Goal: Transaction & Acquisition: Book appointment/travel/reservation

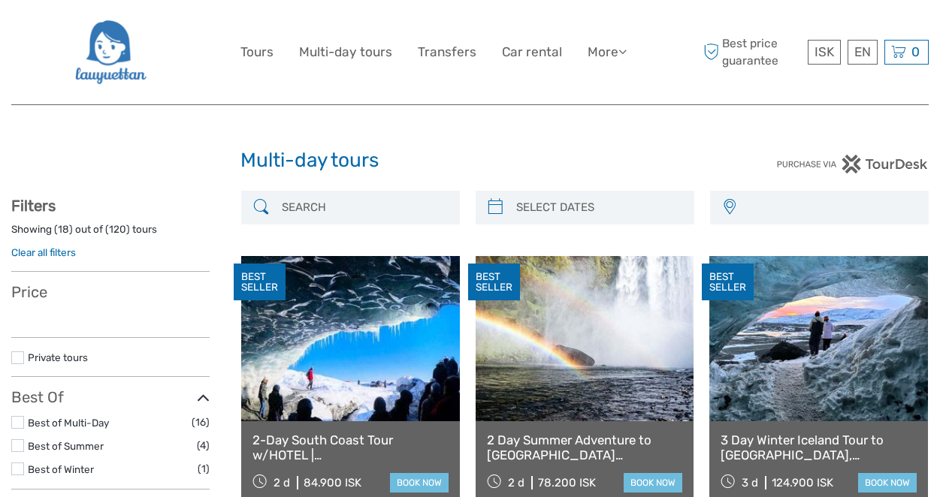
select select
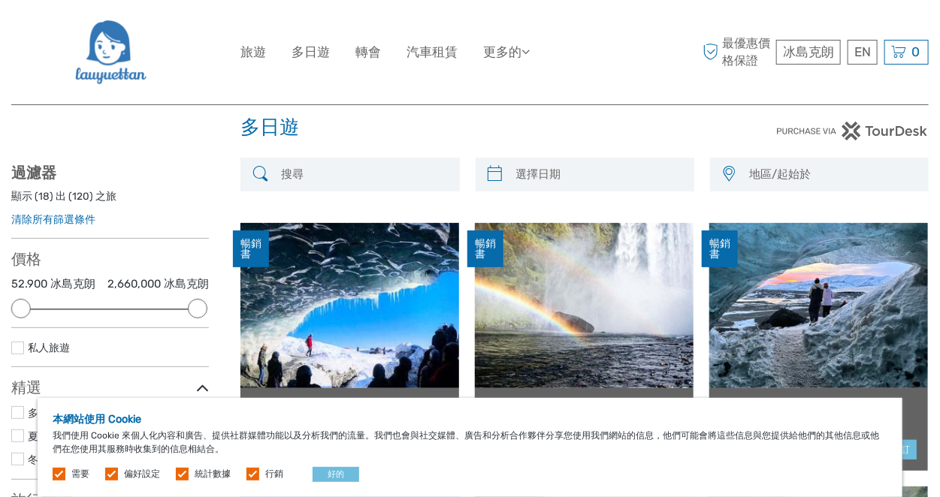
scroll to position [32, 0]
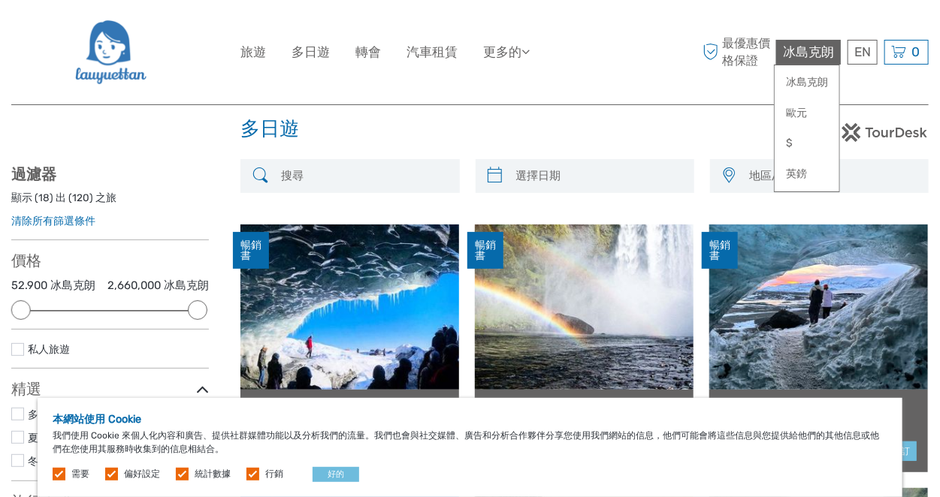
click at [827, 58] on font "冰島克朗" at bounding box center [808, 51] width 51 height 15
click at [855, 60] on div "EN 英語 西班牙語 [PERSON_NAME]" at bounding box center [862, 52] width 30 height 25
click at [728, 123] on div at bounding box center [813, 132] width 229 height 19
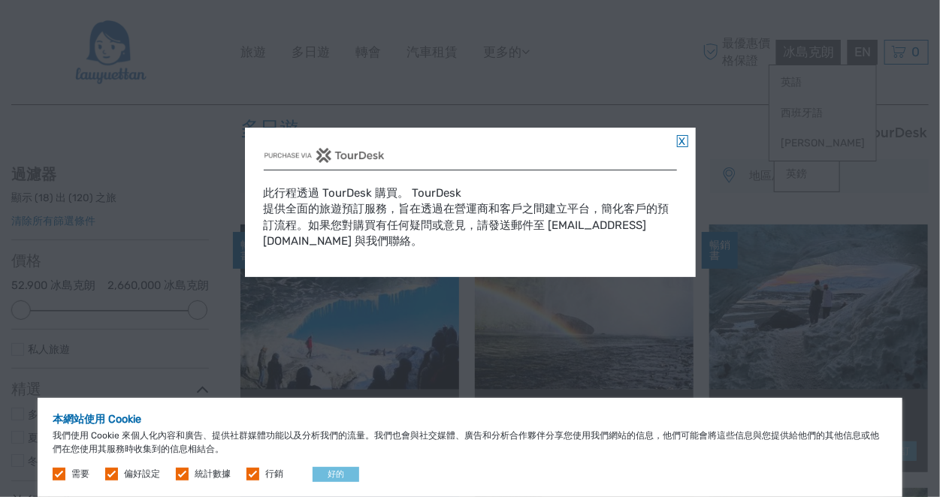
click at [680, 142] on link at bounding box center [682, 141] width 11 height 12
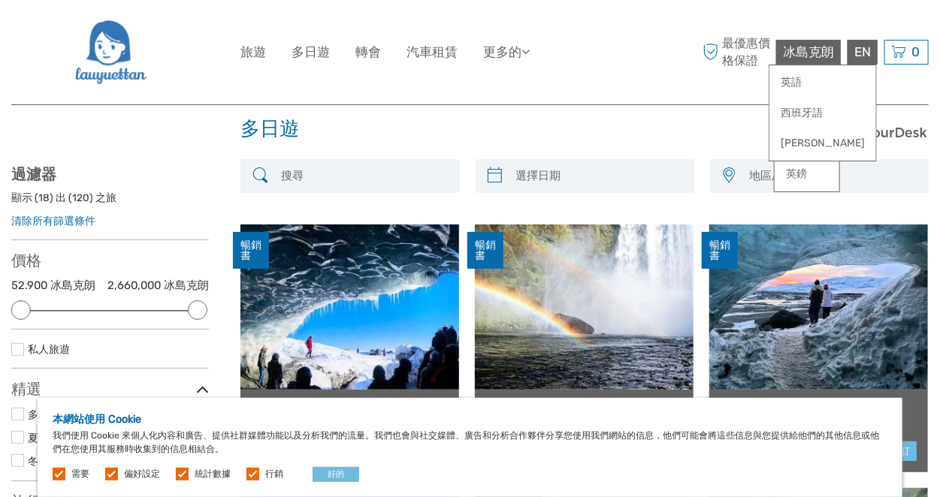
click at [704, 149] on div "多日遊 多日遊" at bounding box center [469, 135] width 917 height 48
click at [847, 59] on div "冰島克朗 冰島克朗 歐元 $ 英鎊 EN 英語 西班牙語 [PERSON_NAME] 0 專案 全部的 0 冰島克朗 查看 購物車是空的。" at bounding box center [850, 52] width 156 height 25
click at [855, 53] on font "EN" at bounding box center [862, 51] width 17 height 15
click at [823, 55] on font "冰島克朗" at bounding box center [808, 51] width 51 height 15
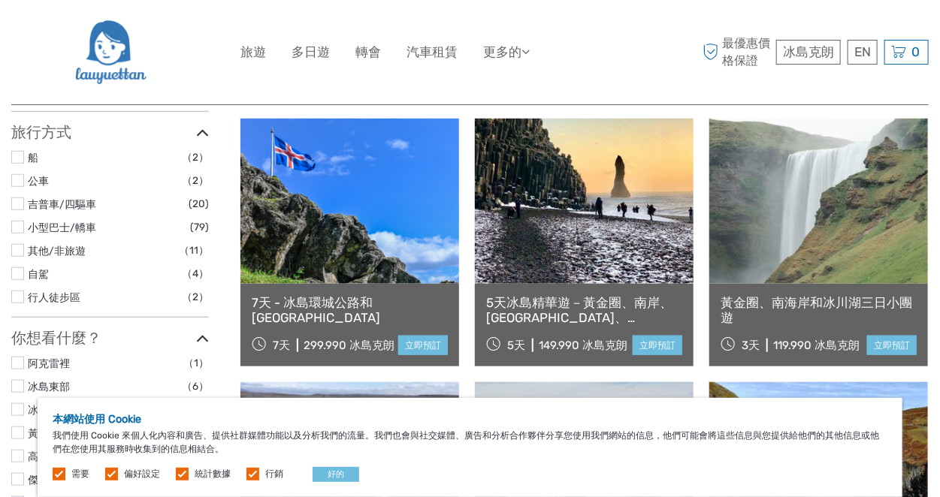
scroll to position [406, 0]
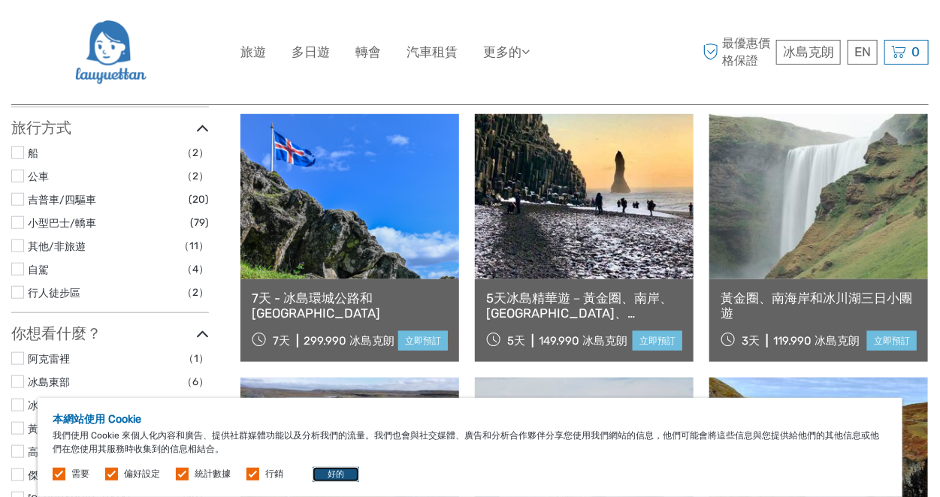
click at [333, 476] on font "好的" at bounding box center [335, 474] width 17 height 10
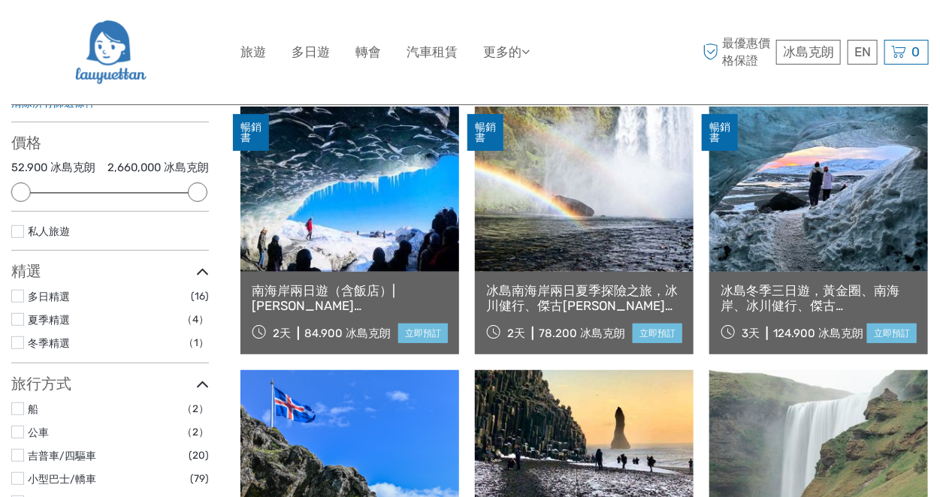
scroll to position [126, 0]
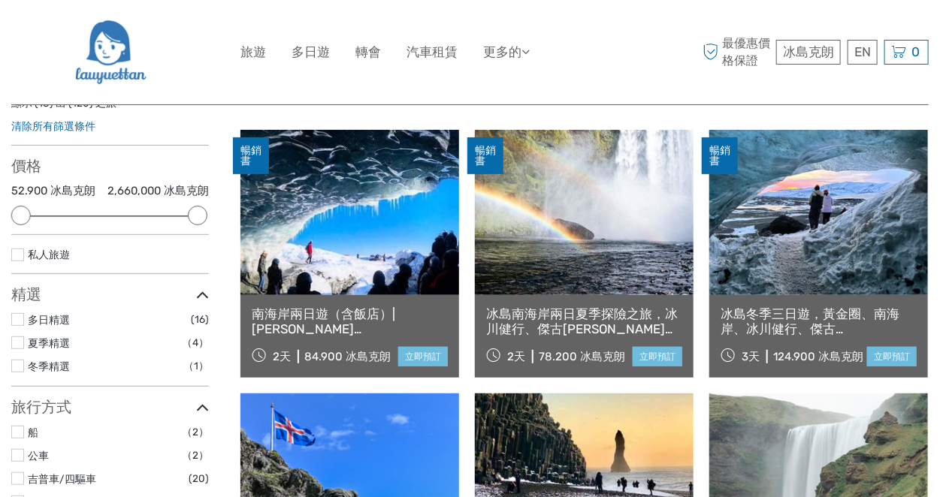
click at [759, 252] on link at bounding box center [818, 212] width 219 height 165
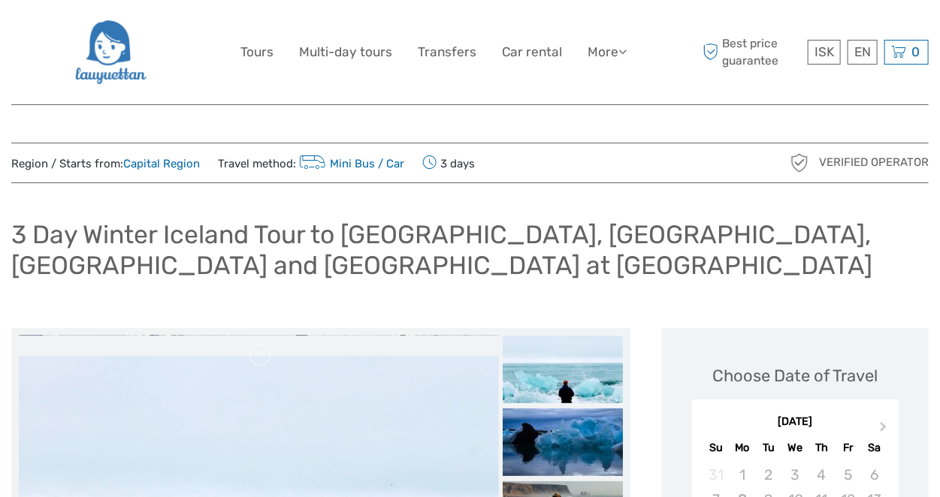
click at [679, 231] on h1 "3 Day Winter Iceland Tour to [GEOGRAPHIC_DATA], [GEOGRAPHIC_DATA], [GEOGRAPHIC_…" at bounding box center [469, 249] width 917 height 61
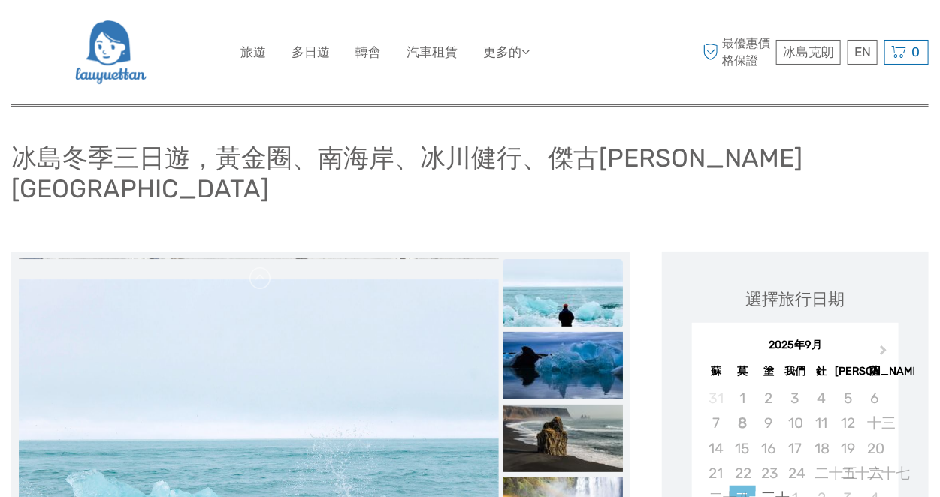
scroll to position [176, 0]
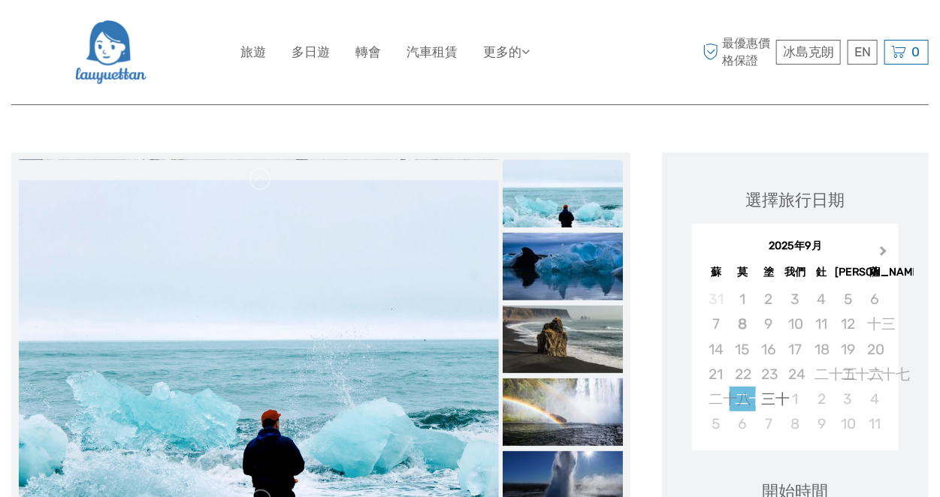
click at [887, 243] on button "下個月" at bounding box center [885, 255] width 24 height 24
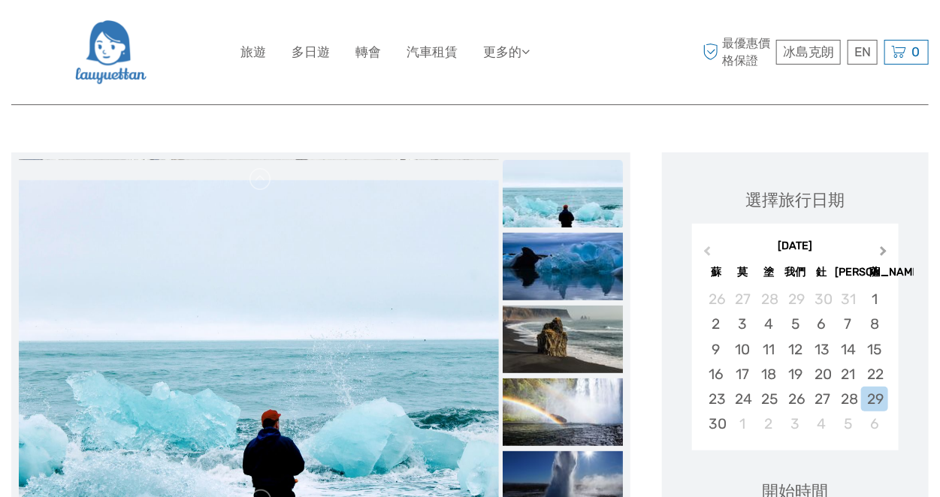
click at [889, 243] on button "下個月" at bounding box center [885, 255] width 24 height 24
click at [895, 243] on button "下個月" at bounding box center [885, 255] width 24 height 24
click at [885, 243] on button "下個月" at bounding box center [885, 255] width 24 height 24
click at [707, 243] on span "上個月" at bounding box center [707, 254] width 0 height 22
click at [740, 387] on div "26" at bounding box center [742, 399] width 26 height 25
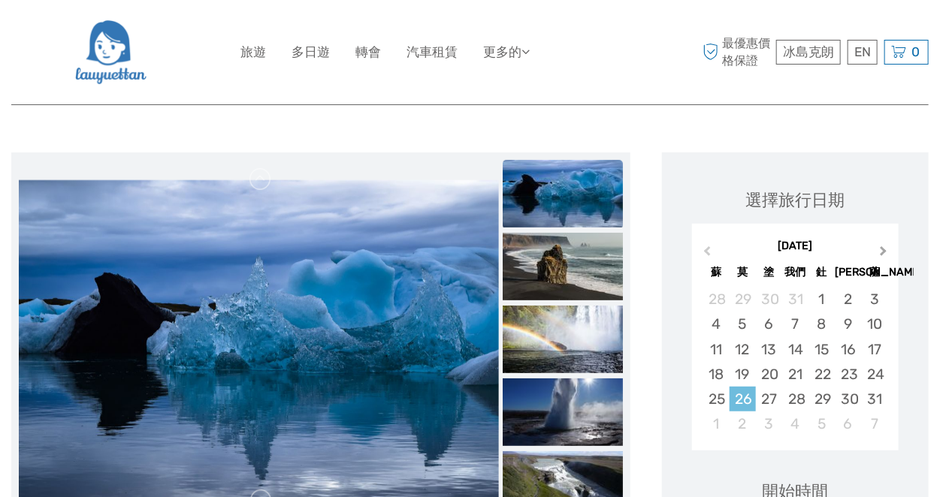
click at [875, 243] on button "下個月" at bounding box center [885, 255] width 24 height 24
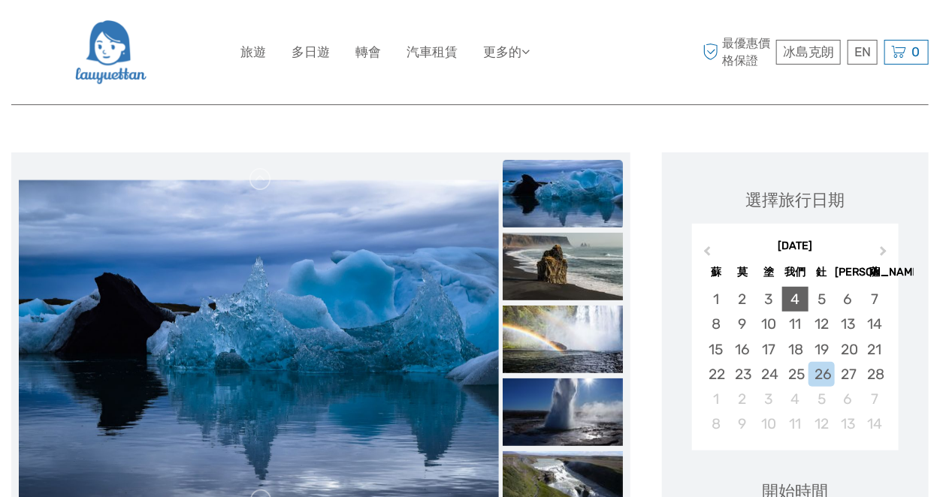
click at [786, 287] on div "4" at bounding box center [795, 299] width 26 height 25
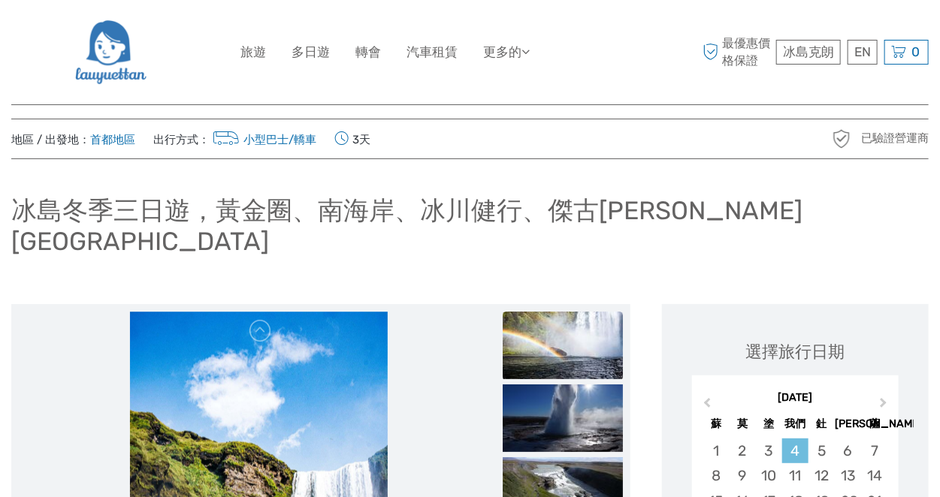
scroll to position [0, 0]
